Goal: Task Accomplishment & Management: Complete application form

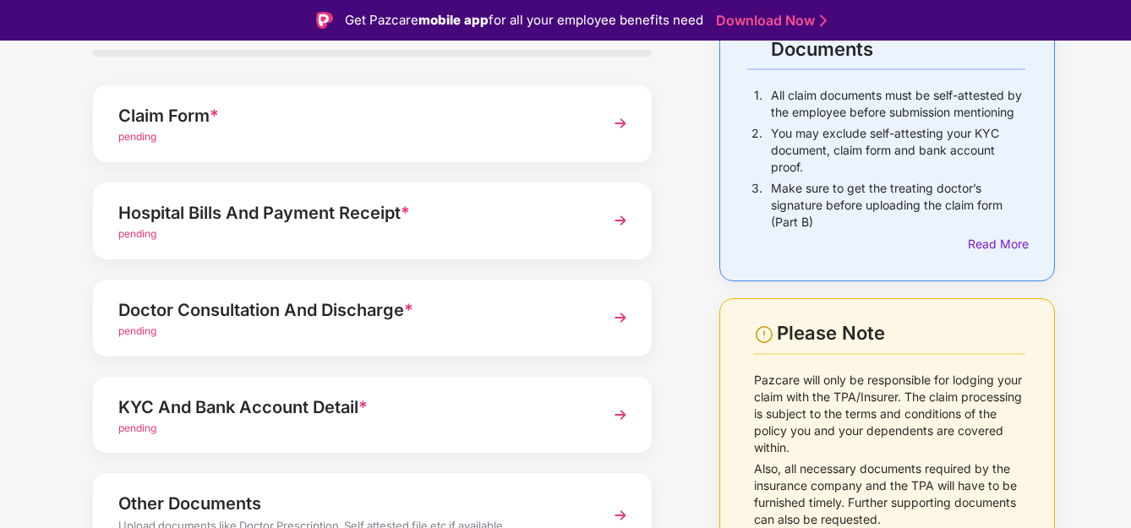
scroll to position [169, 0]
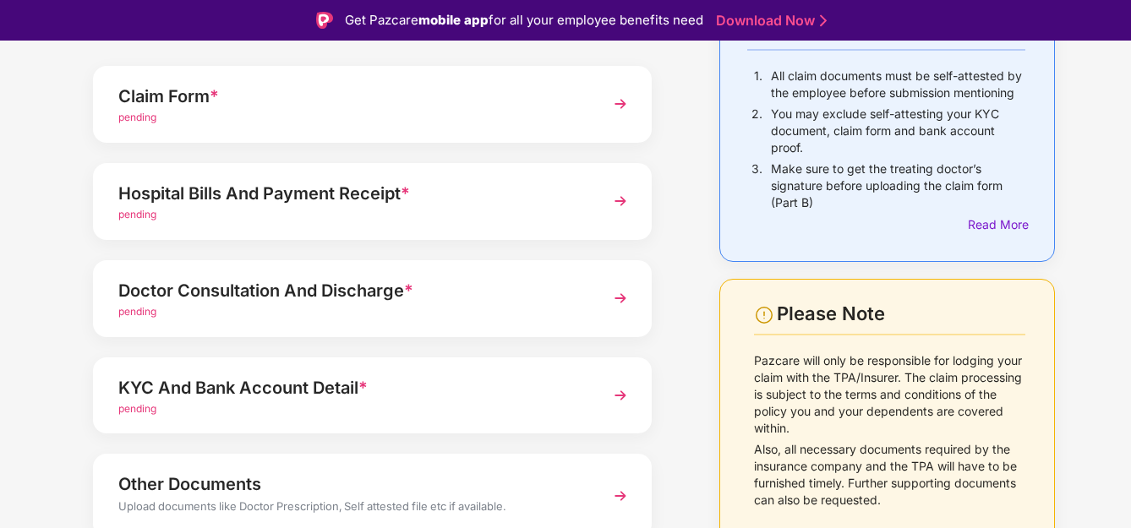
click at [302, 183] on div "Hospital Bills And Payment Receipt *" at bounding box center [351, 193] width 466 height 27
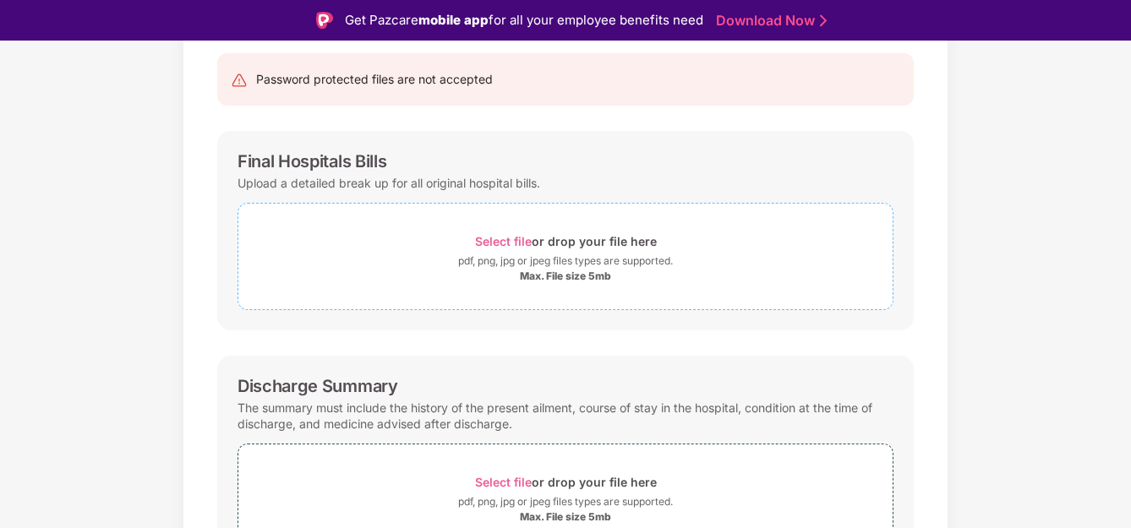
click at [498, 241] on span "Select file" at bounding box center [503, 241] width 57 height 14
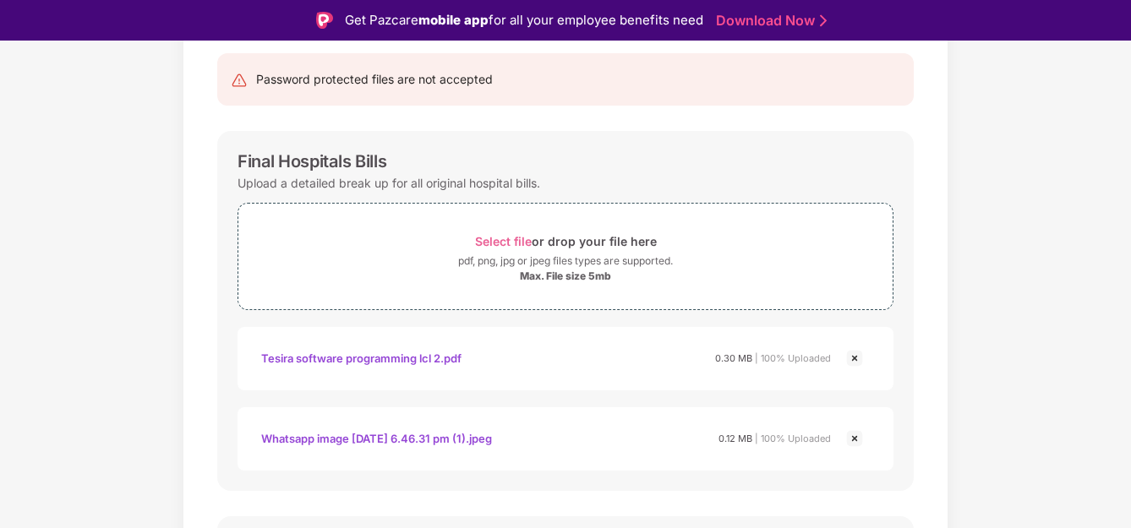
click at [854, 358] on img at bounding box center [854, 358] width 20 height 20
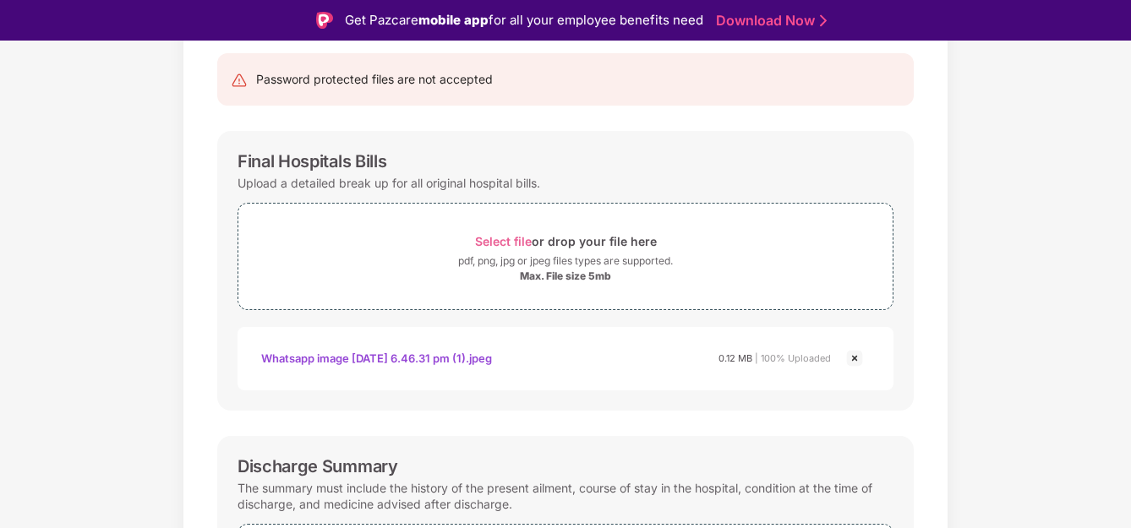
click at [853, 354] on img at bounding box center [854, 358] width 20 height 20
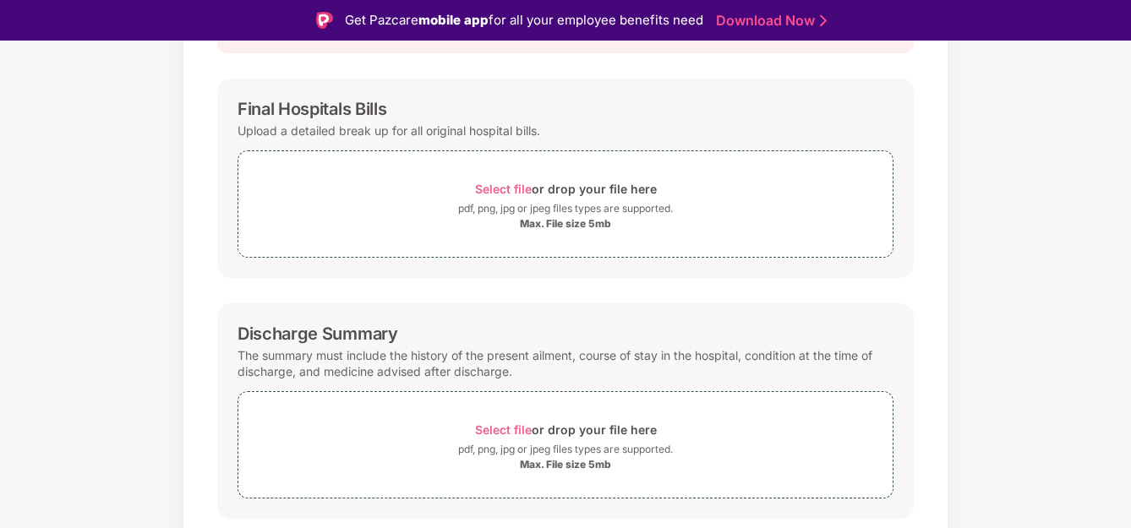
scroll to position [161, 0]
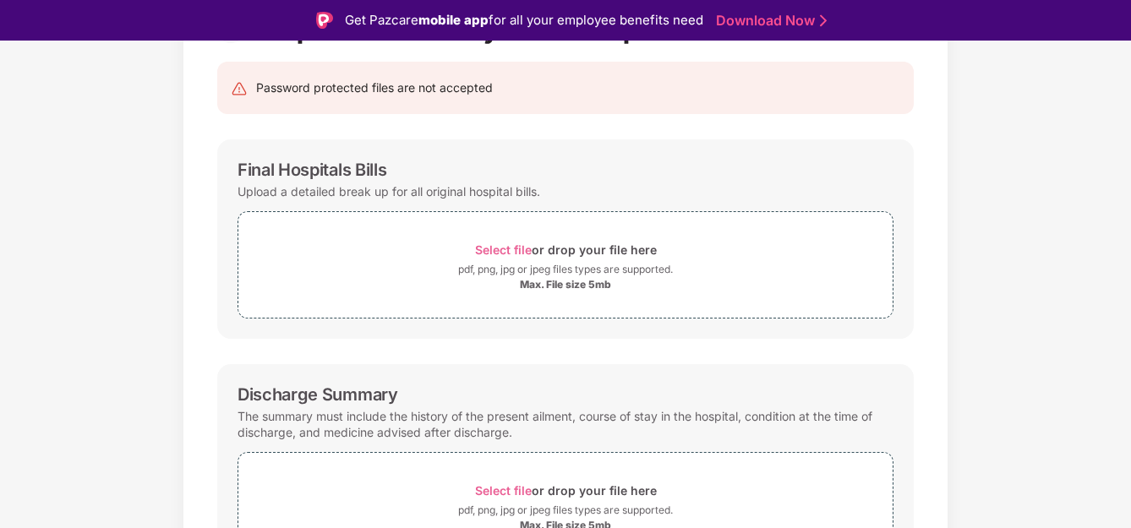
click at [980, 253] on div "Documents List > Hospital bills and Payment receipt Hospital bills and Payment …" at bounding box center [565, 432] width 1131 height 947
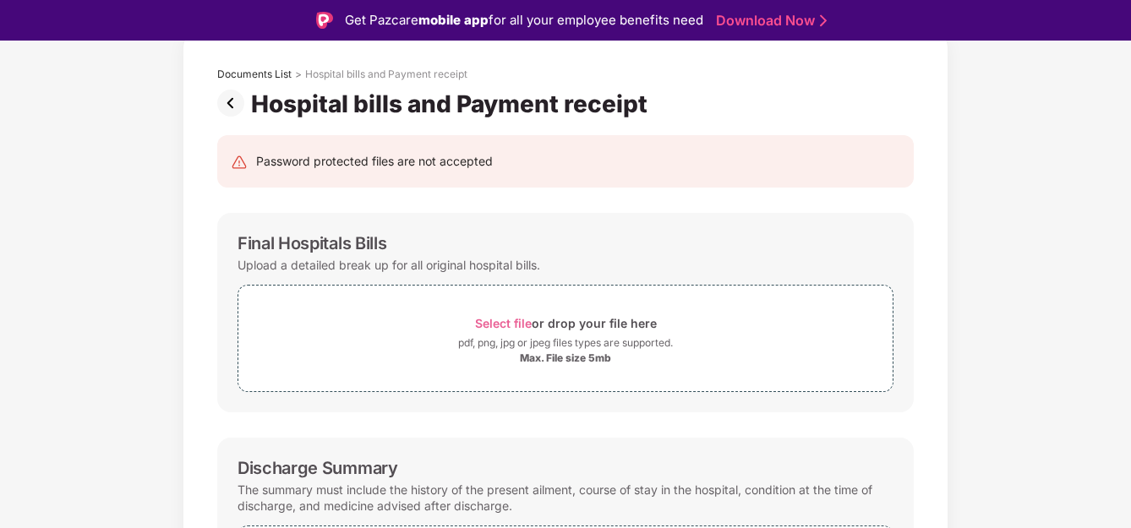
scroll to position [84, 0]
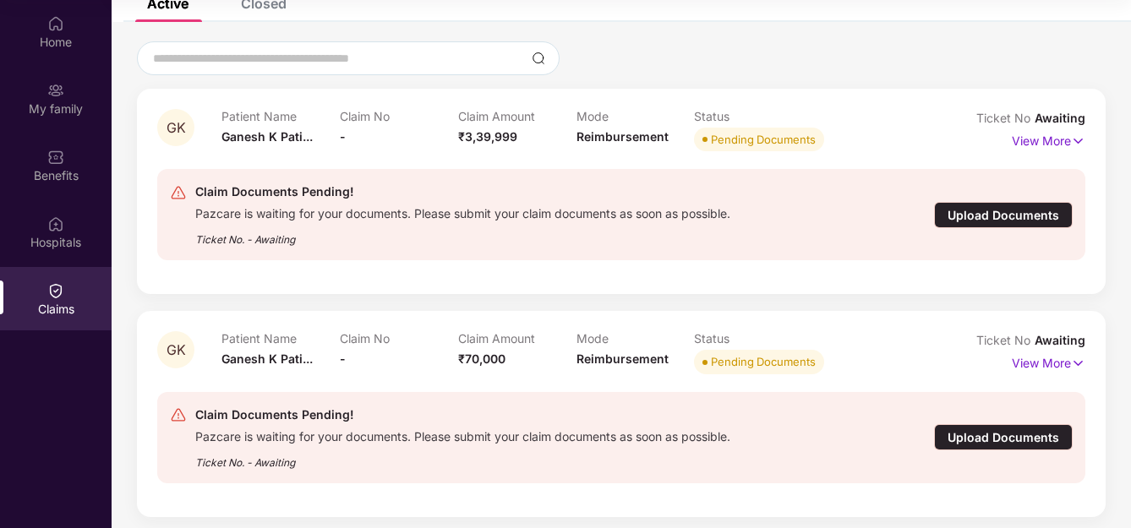
scroll to position [123, 0]
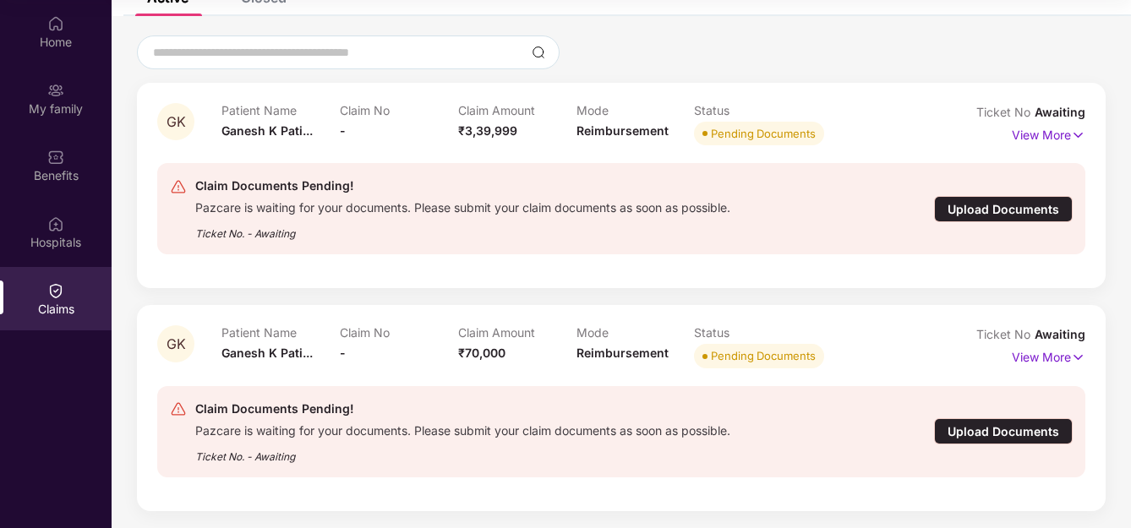
click at [1017, 431] on div "Upload Documents" at bounding box center [1003, 431] width 139 height 26
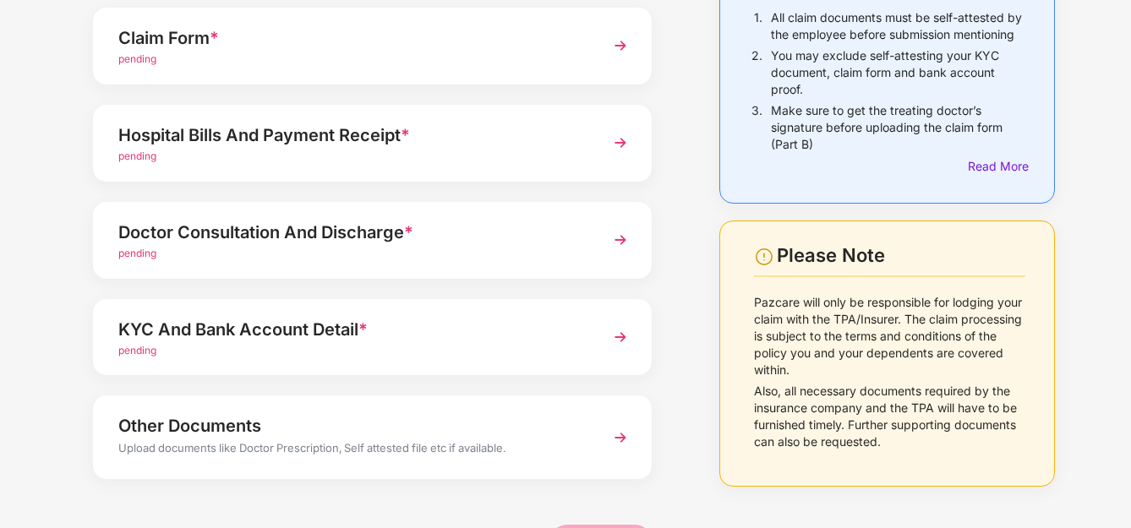
scroll to position [158, 0]
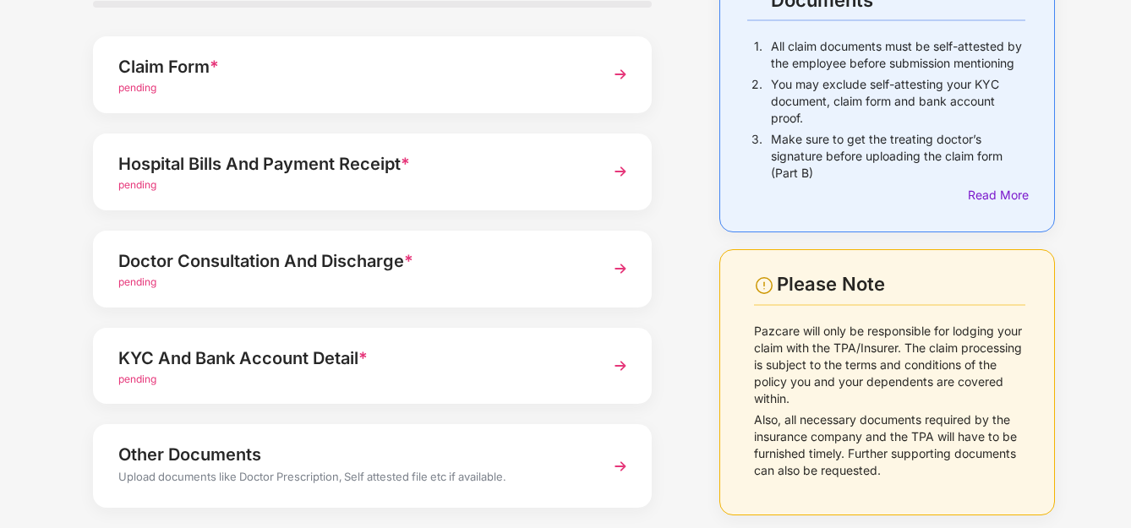
click at [273, 191] on div "pending" at bounding box center [351, 185] width 466 height 16
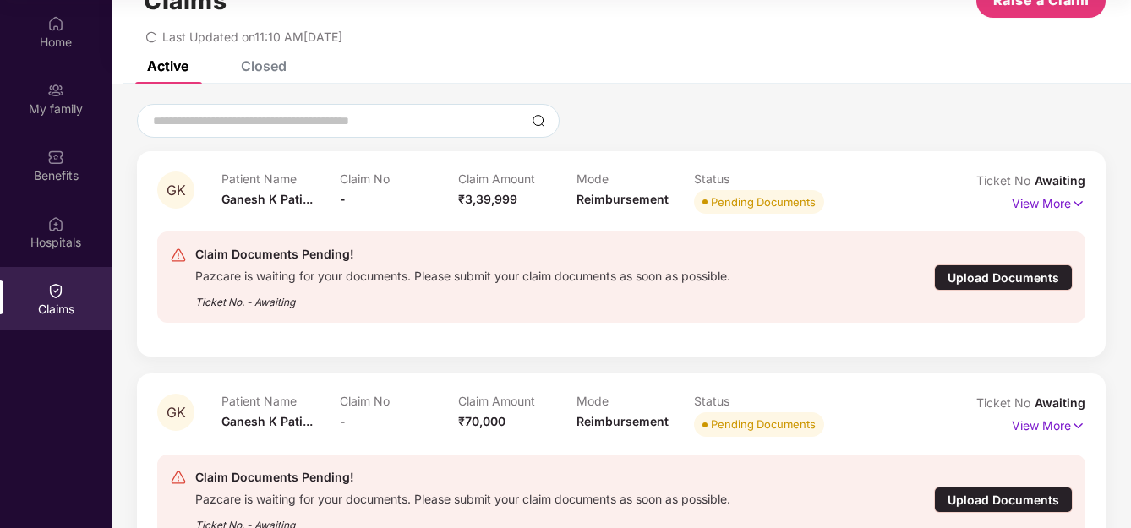
scroll to position [123, 0]
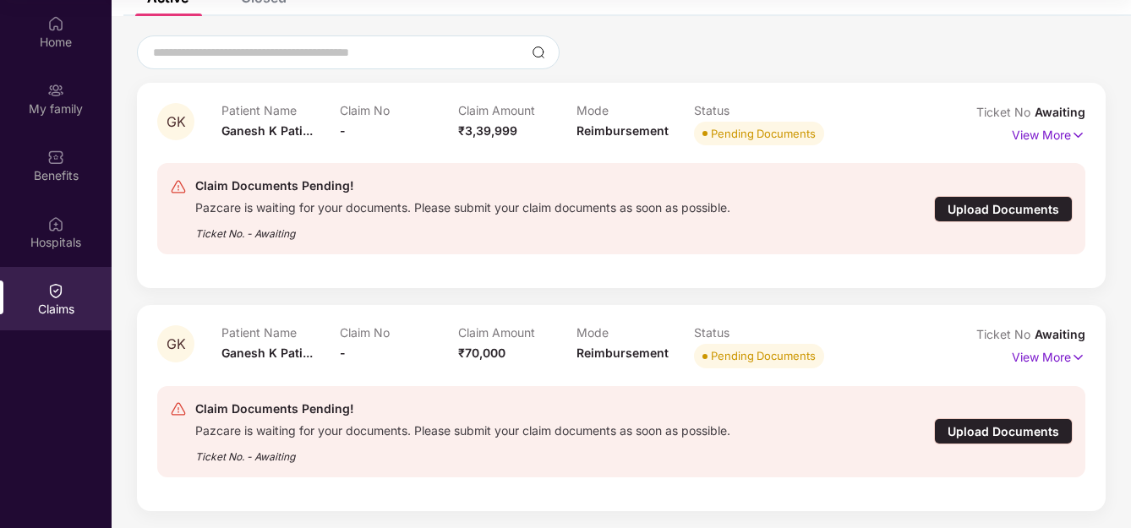
click at [484, 357] on span "₹70,000" at bounding box center [481, 353] width 47 height 14
click at [1032, 360] on p "View More" at bounding box center [1048, 355] width 74 height 23
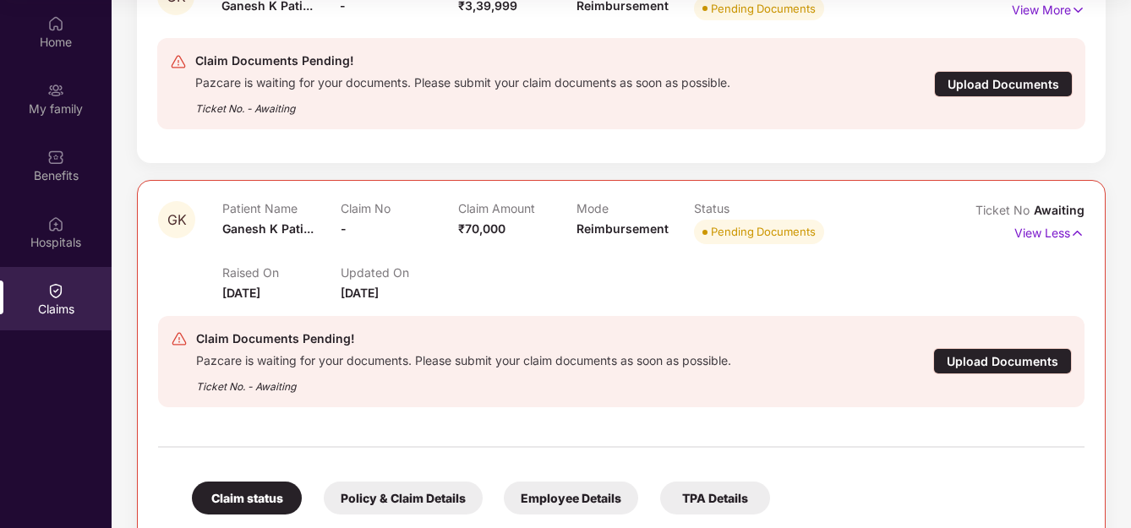
scroll to position [292, 0]
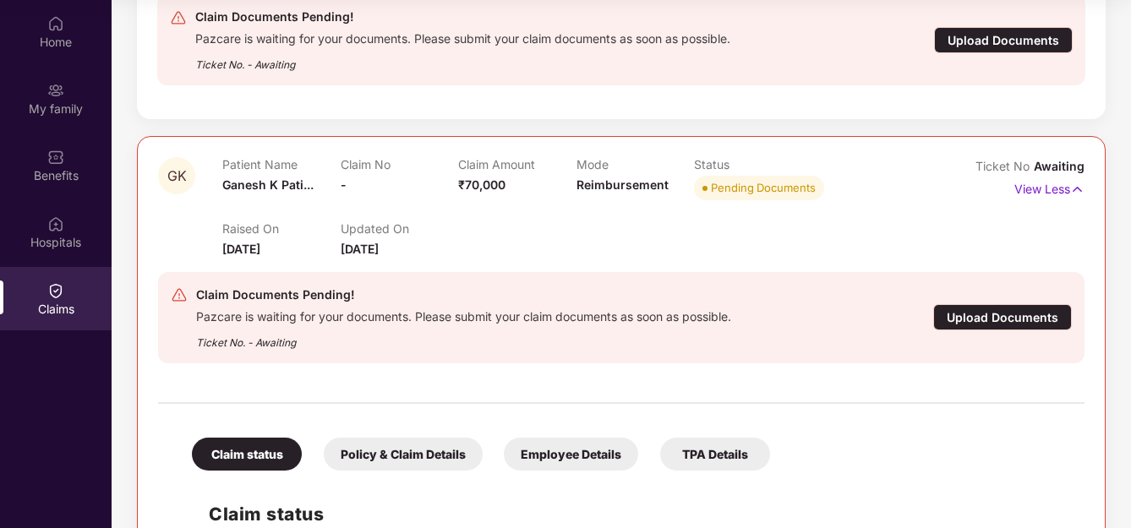
click at [1000, 317] on div "Upload Documents" at bounding box center [1002, 317] width 139 height 26
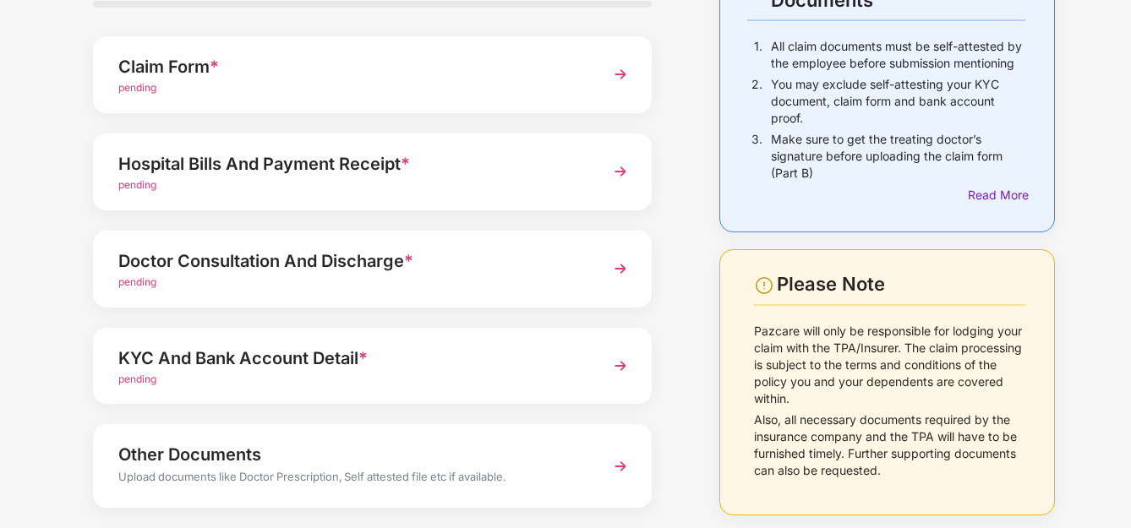
scroll to position [74, 0]
